Goal: Task Accomplishment & Management: Manage account settings

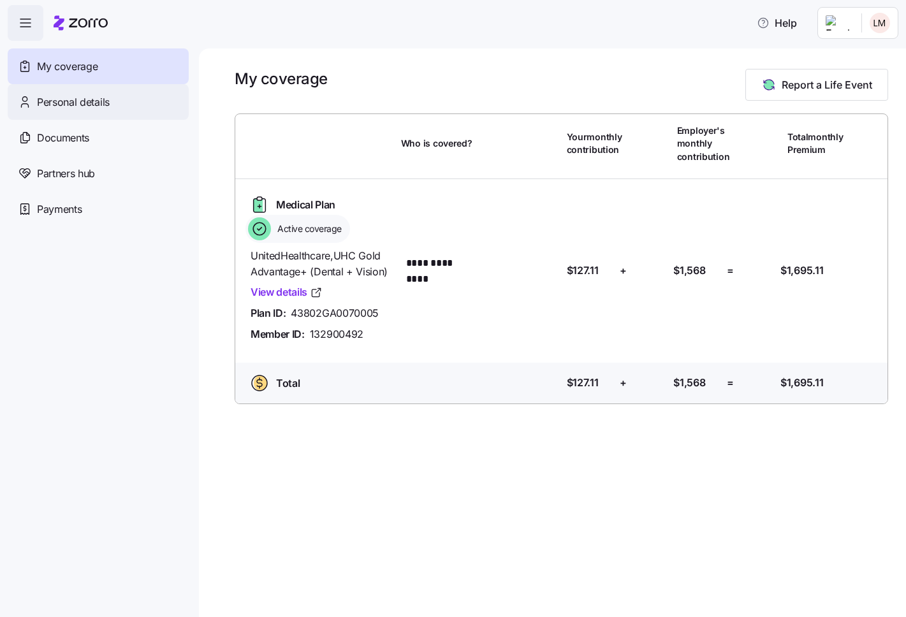
click at [83, 105] on span "Personal details" at bounding box center [73, 102] width 73 height 16
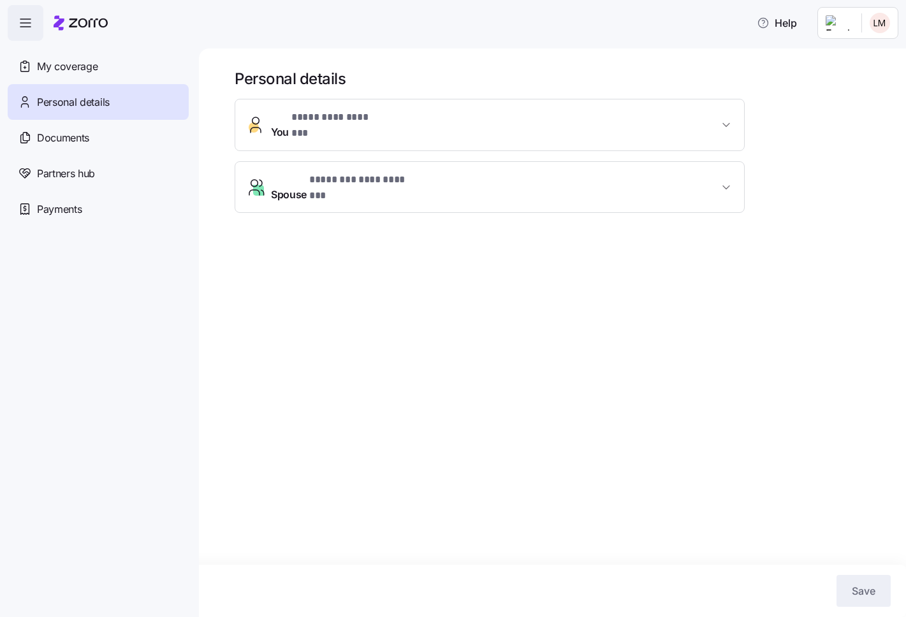
click at [699, 128] on button "**********" at bounding box center [489, 124] width 509 height 51
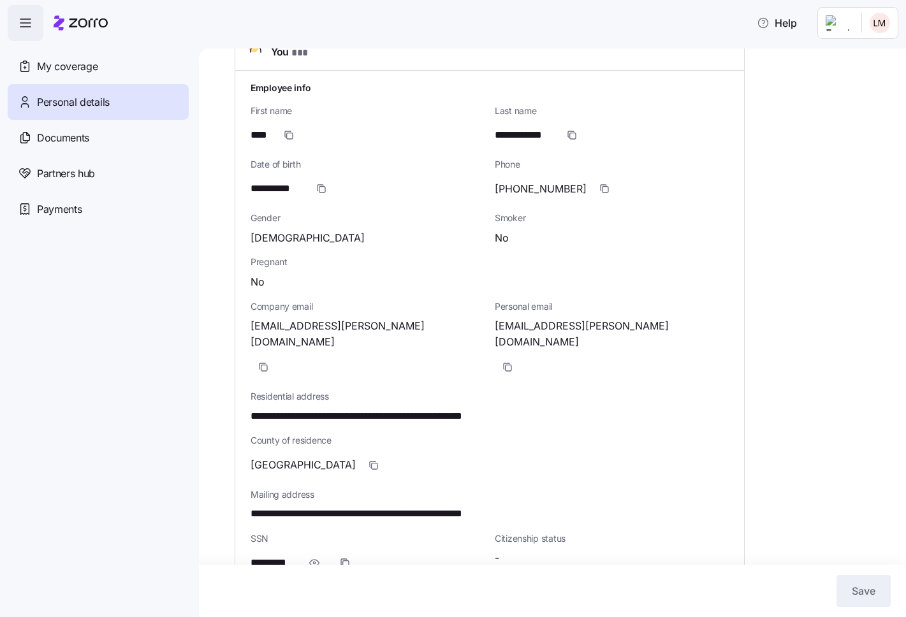
click at [522, 238] on div "Smoker No" at bounding box center [611, 228] width 244 height 44
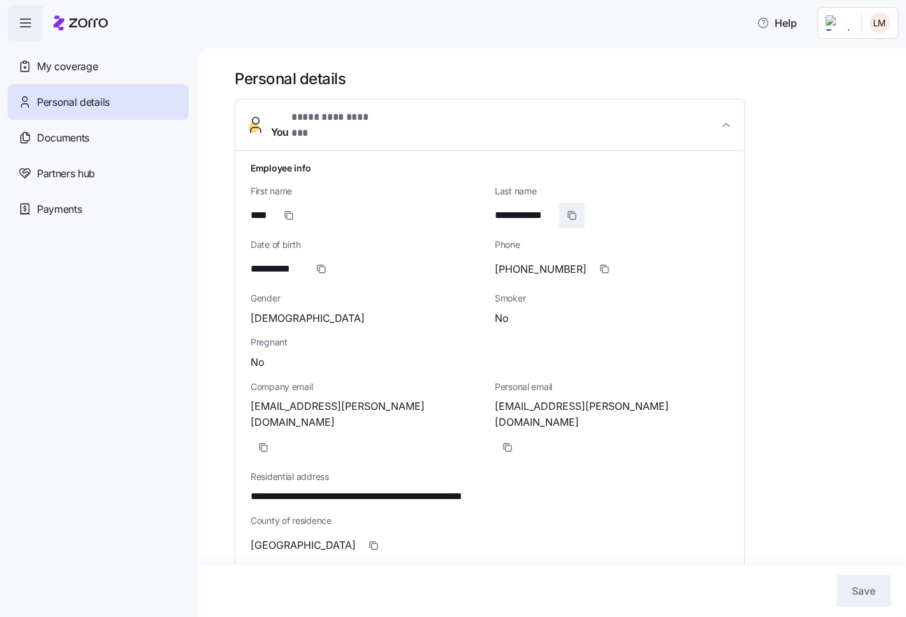
click at [572, 210] on icon "button" at bounding box center [572, 215] width 10 height 10
click at [71, 62] on span "My coverage" at bounding box center [67, 67] width 61 height 16
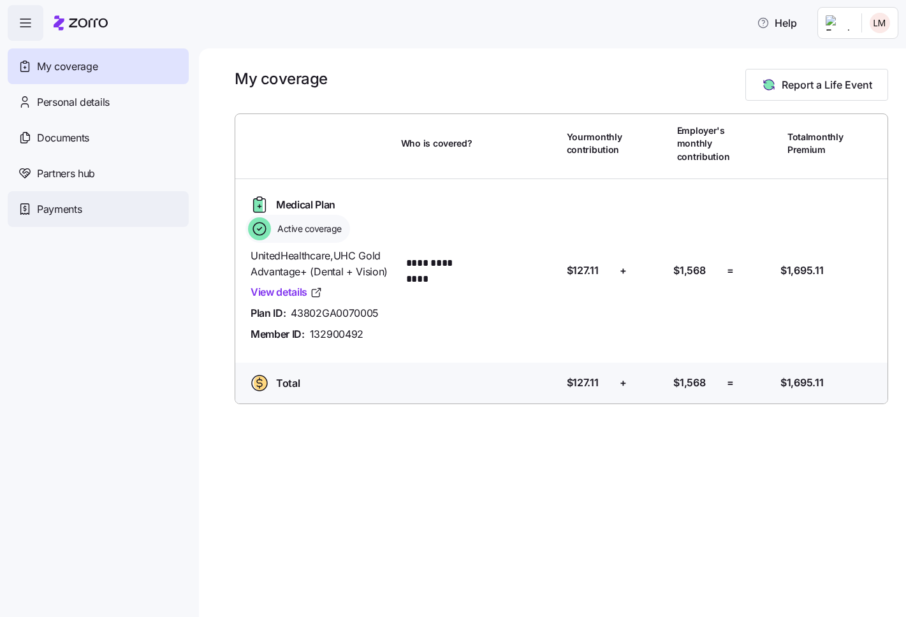
click at [91, 198] on div "Payments" at bounding box center [98, 209] width 181 height 36
